Goal: Information Seeking & Learning: Learn about a topic

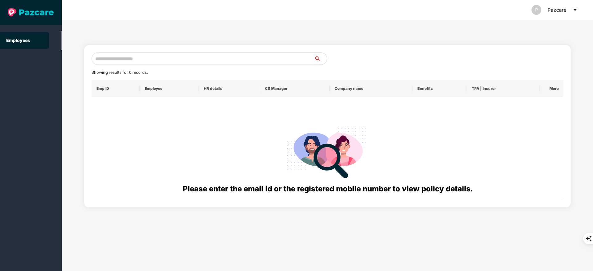
click at [137, 59] on input "text" at bounding box center [203, 59] width 223 height 12
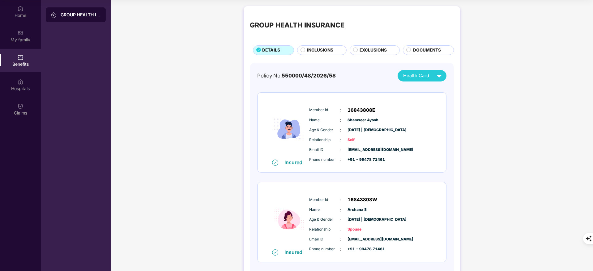
scroll to position [209, 0]
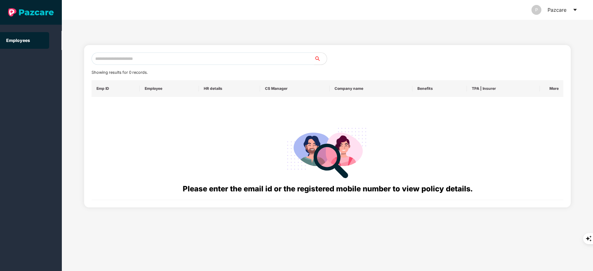
click at [170, 61] on input "text" at bounding box center [203, 59] width 223 height 12
paste input "**********"
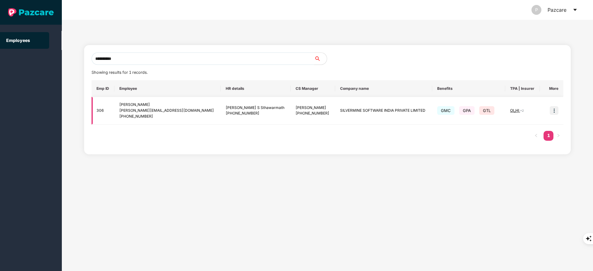
type input "**********"
click at [551, 108] on img at bounding box center [554, 110] width 9 height 9
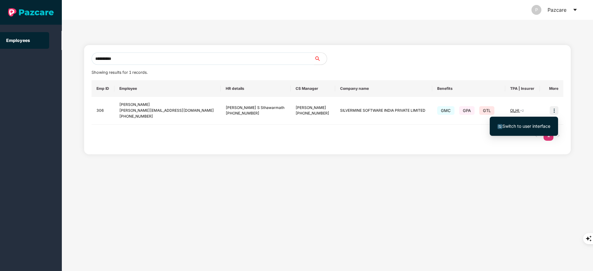
click at [551, 114] on div "Switch to user interface" at bounding box center [524, 126] width 68 height 25
click at [554, 111] on img at bounding box center [554, 110] width 9 height 9
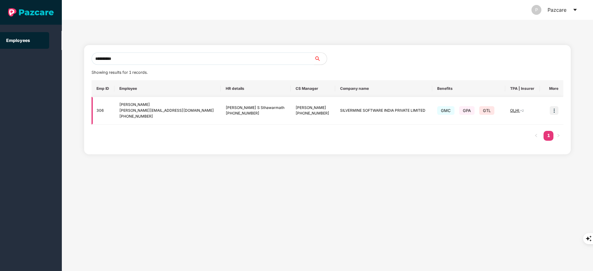
click at [553, 110] on img at bounding box center [554, 110] width 9 height 9
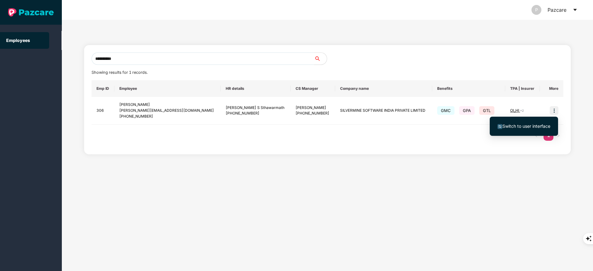
click at [535, 128] on span "Switch to user interface" at bounding box center [526, 126] width 48 height 5
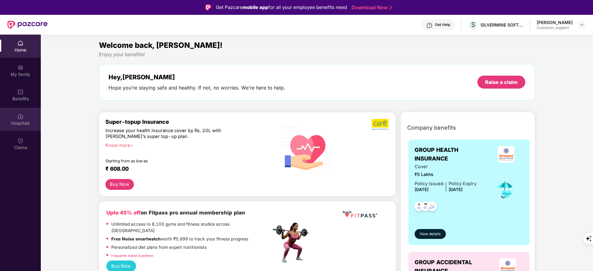
click at [25, 123] on div "Hospitals" at bounding box center [20, 123] width 41 height 6
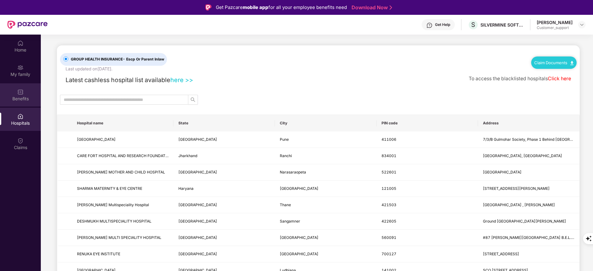
click at [25, 106] on div "Benefits" at bounding box center [20, 94] width 41 height 23
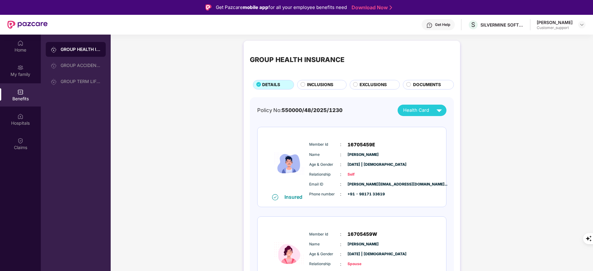
click at [315, 86] on span "INCLUSIONS" at bounding box center [320, 85] width 26 height 7
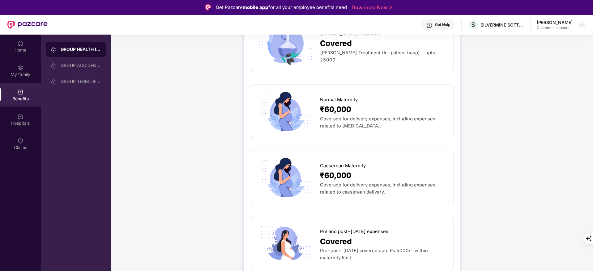
scroll to position [669, 0]
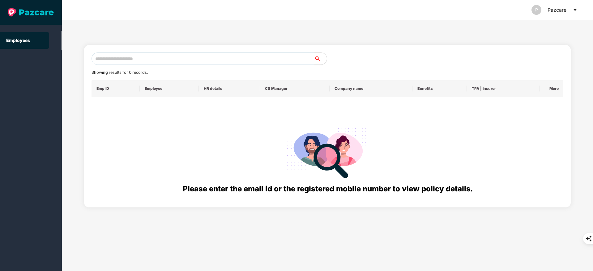
click at [128, 58] on input "text" at bounding box center [203, 59] width 223 height 12
paste input "**********"
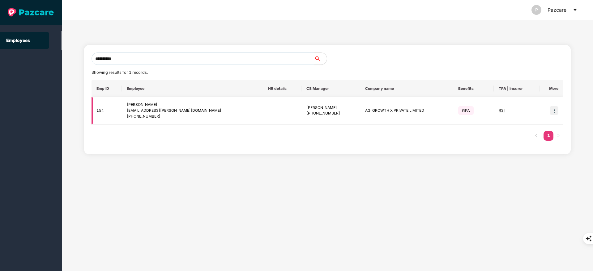
type input "**********"
click at [557, 109] on img at bounding box center [554, 110] width 9 height 9
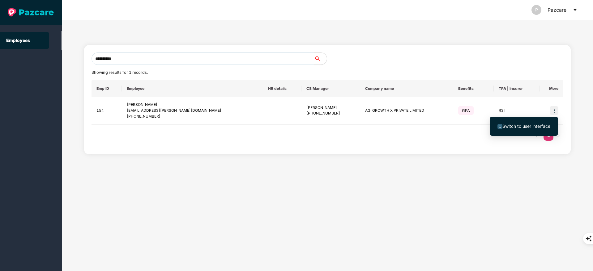
click at [533, 126] on span "Switch to user interface" at bounding box center [526, 126] width 48 height 5
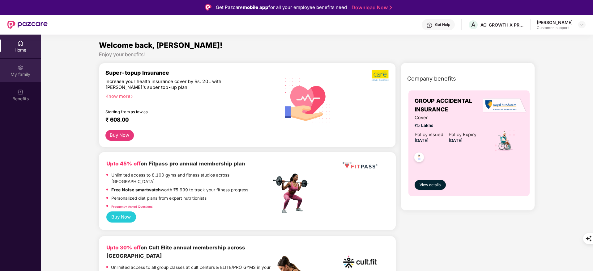
click at [24, 71] on div "My family" at bounding box center [20, 74] width 41 height 6
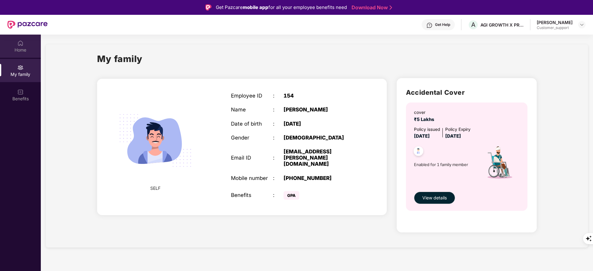
click at [16, 48] on div "Home" at bounding box center [20, 50] width 41 height 6
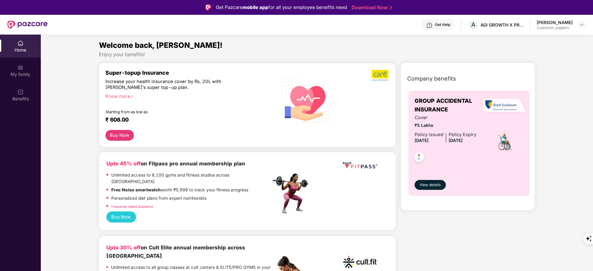
click at [438, 21] on div "Get Help" at bounding box center [438, 24] width 33 height 11
click at [440, 20] on div "Get Help" at bounding box center [438, 24] width 33 height 11
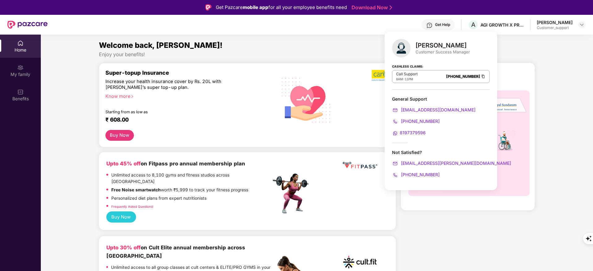
click at [353, 50] on div "Welcome back, [PERSON_NAME]!" at bounding box center [317, 46] width 436 height 12
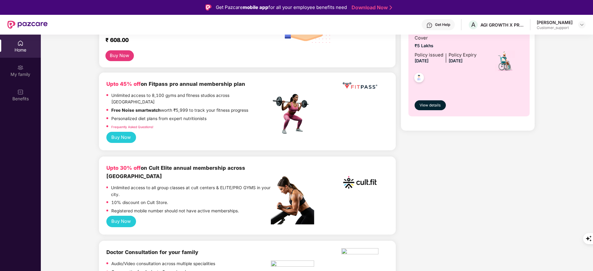
scroll to position [0, 0]
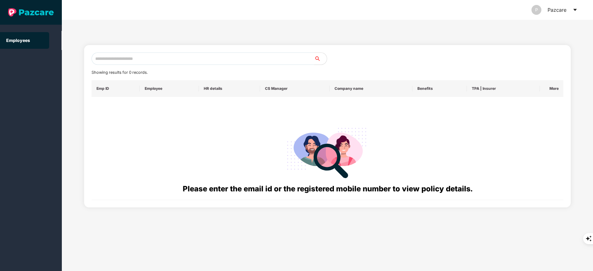
click at [114, 59] on input "text" at bounding box center [203, 59] width 223 height 12
paste input "**********"
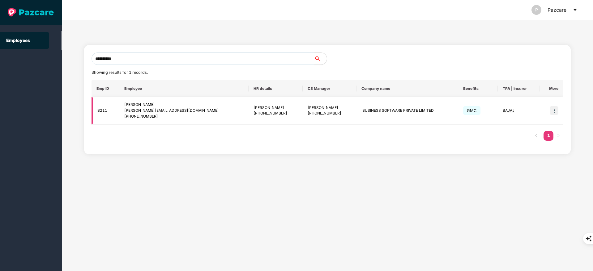
type input "**********"
click at [553, 111] on img at bounding box center [554, 110] width 9 height 9
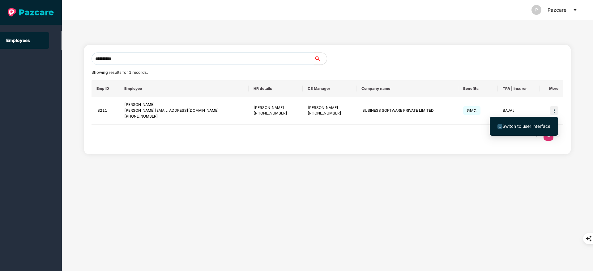
click at [535, 126] on span "Switch to user interface" at bounding box center [526, 126] width 48 height 5
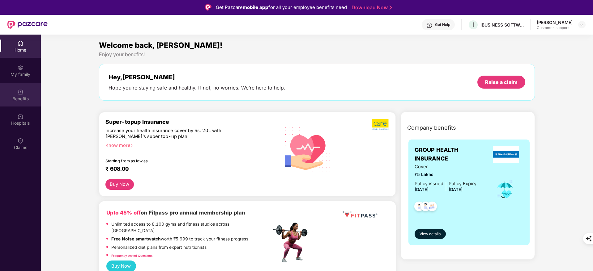
click at [21, 100] on div "Benefits" at bounding box center [20, 99] width 41 height 6
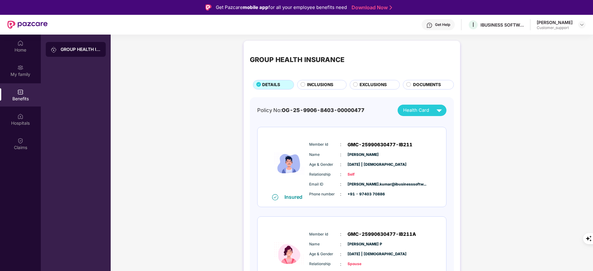
click at [375, 85] on span "EXCLUSIONS" at bounding box center [373, 85] width 27 height 7
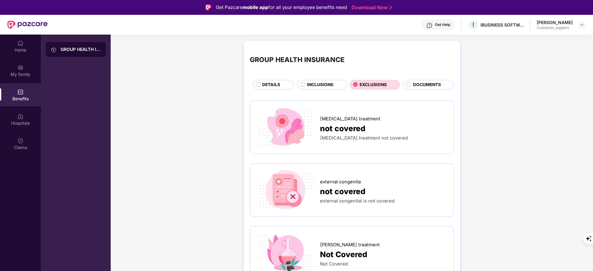
click at [312, 82] on span "INCLUSIONS" at bounding box center [320, 85] width 26 height 7
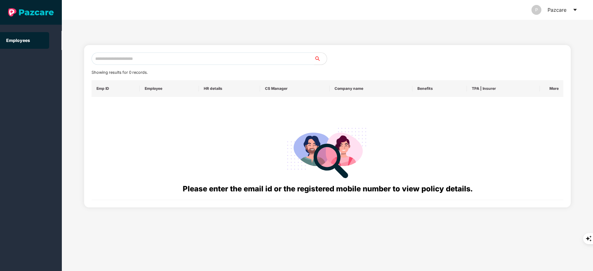
click at [116, 62] on input "text" at bounding box center [203, 59] width 223 height 12
paste input "**********"
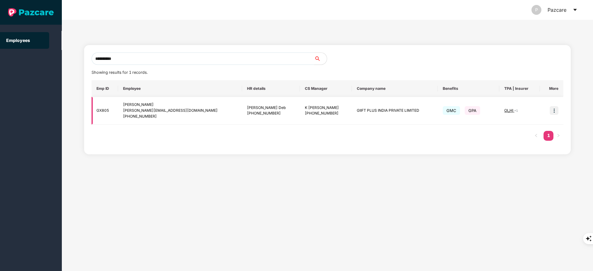
type input "**********"
click at [555, 110] on img at bounding box center [554, 110] width 9 height 9
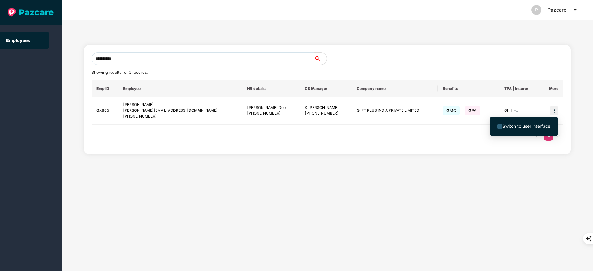
click at [530, 127] on span "Switch to user interface" at bounding box center [526, 126] width 48 height 5
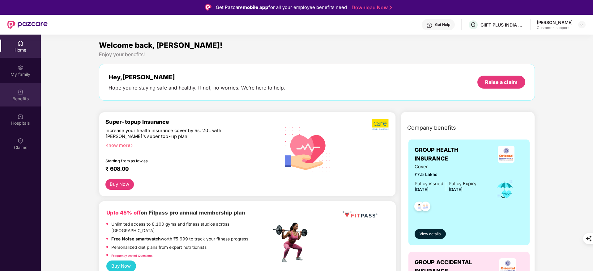
click at [25, 90] on div "Benefits" at bounding box center [20, 94] width 41 height 23
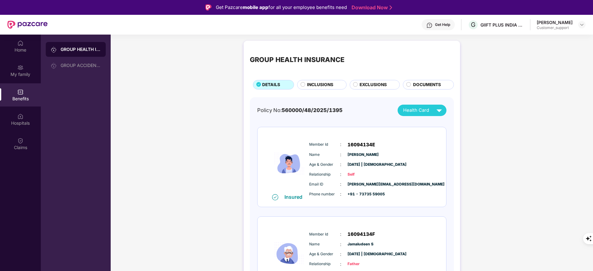
click at [327, 81] on div "INCLUSIONS" at bounding box center [321, 85] width 49 height 10
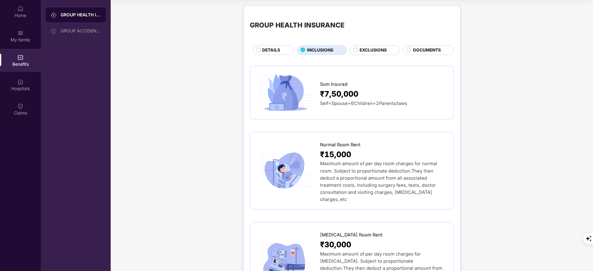
click at [374, 50] on span "EXCLUSIONS" at bounding box center [373, 50] width 27 height 7
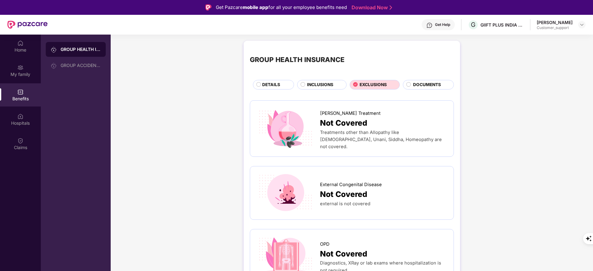
click at [315, 82] on span "INCLUSIONS" at bounding box center [320, 85] width 26 height 7
